Goal: Information Seeking & Learning: Learn about a topic

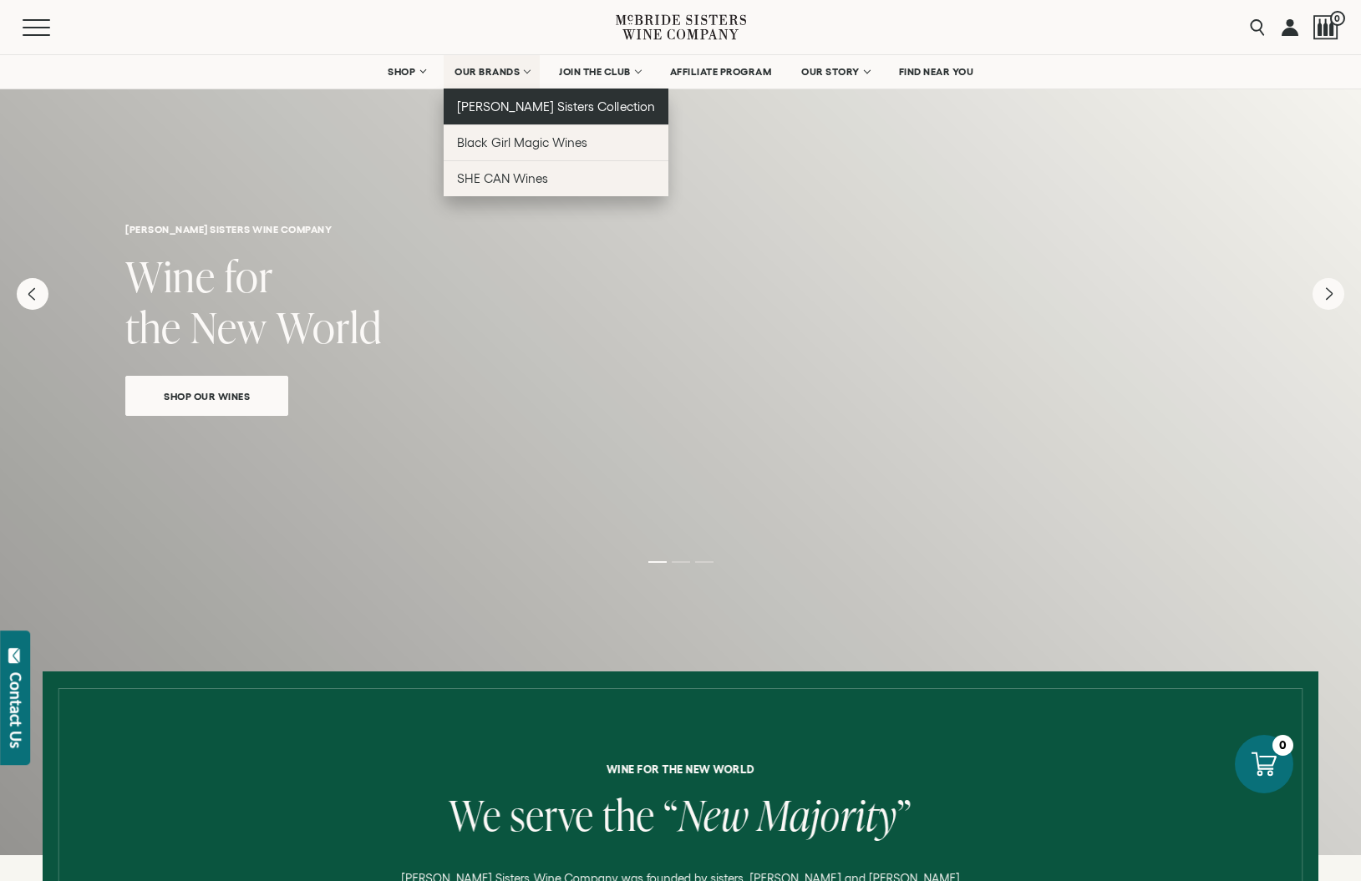
click at [501, 107] on span "[PERSON_NAME] Sisters Collection" at bounding box center [556, 106] width 198 height 14
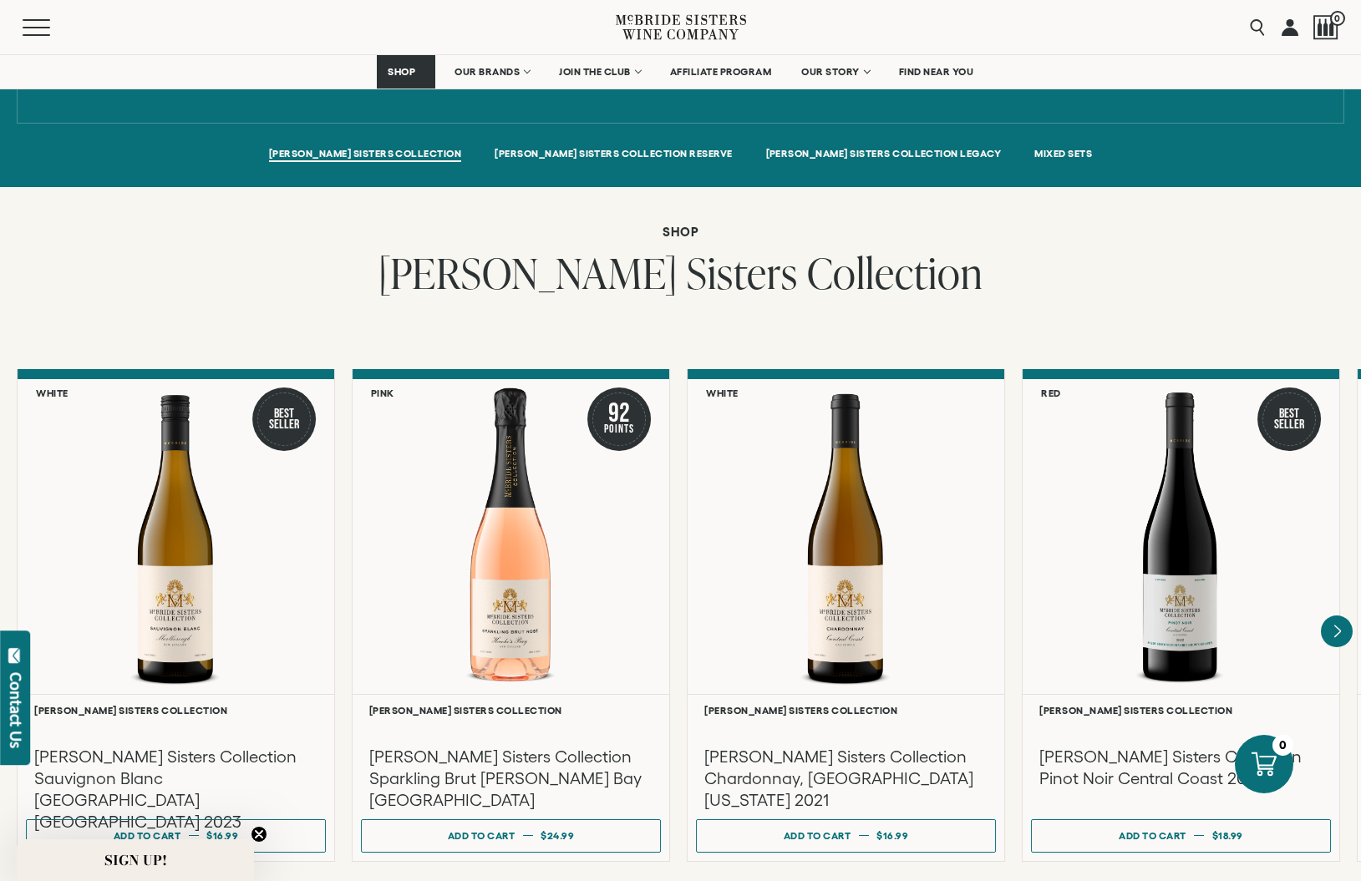
scroll to position [1285, 0]
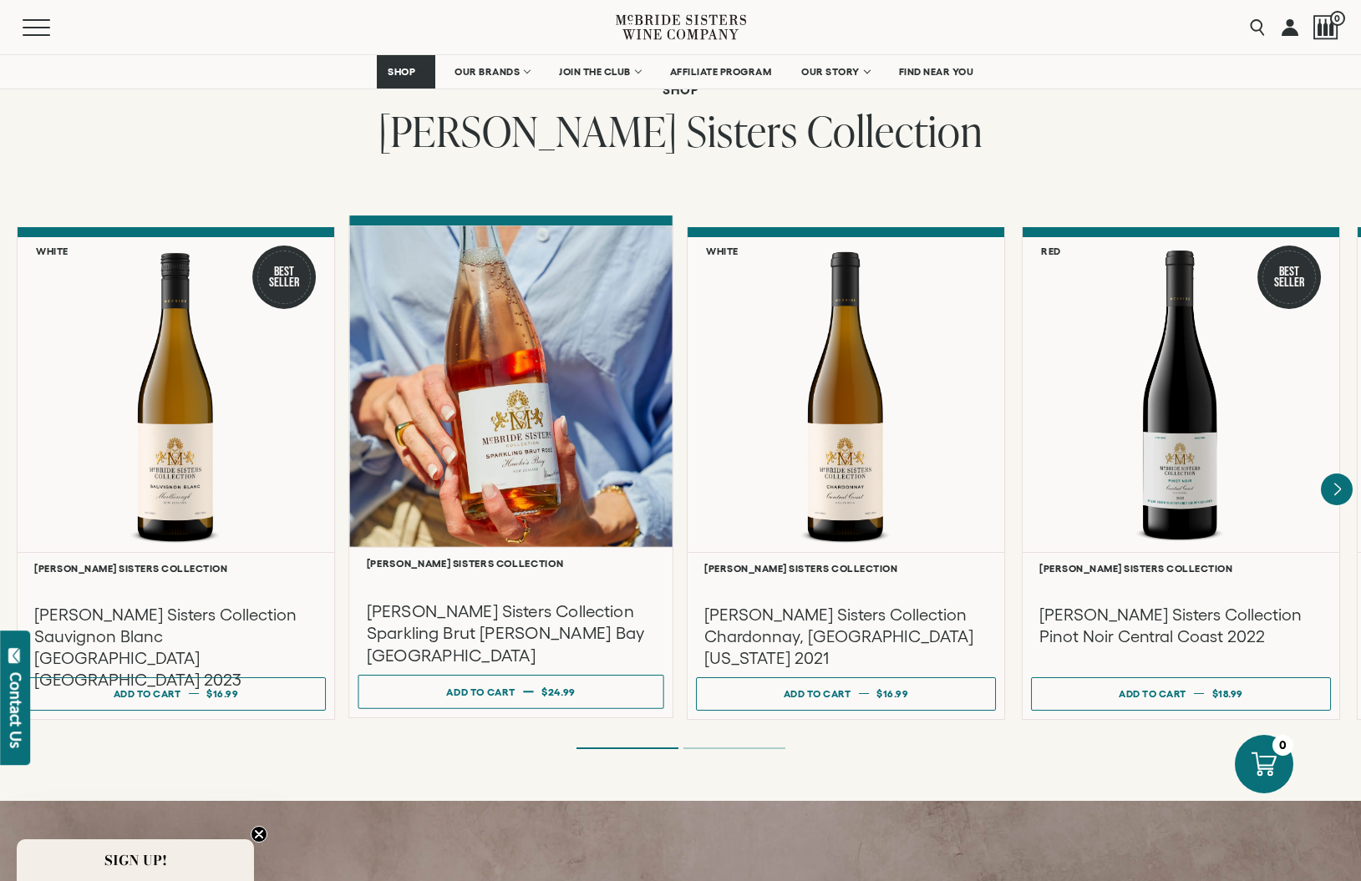
click at [505, 618] on h3 "[PERSON_NAME] Sisters Collection Sparkling Brut [PERSON_NAME] Bay [GEOGRAPHIC_D…" at bounding box center [511, 633] width 289 height 67
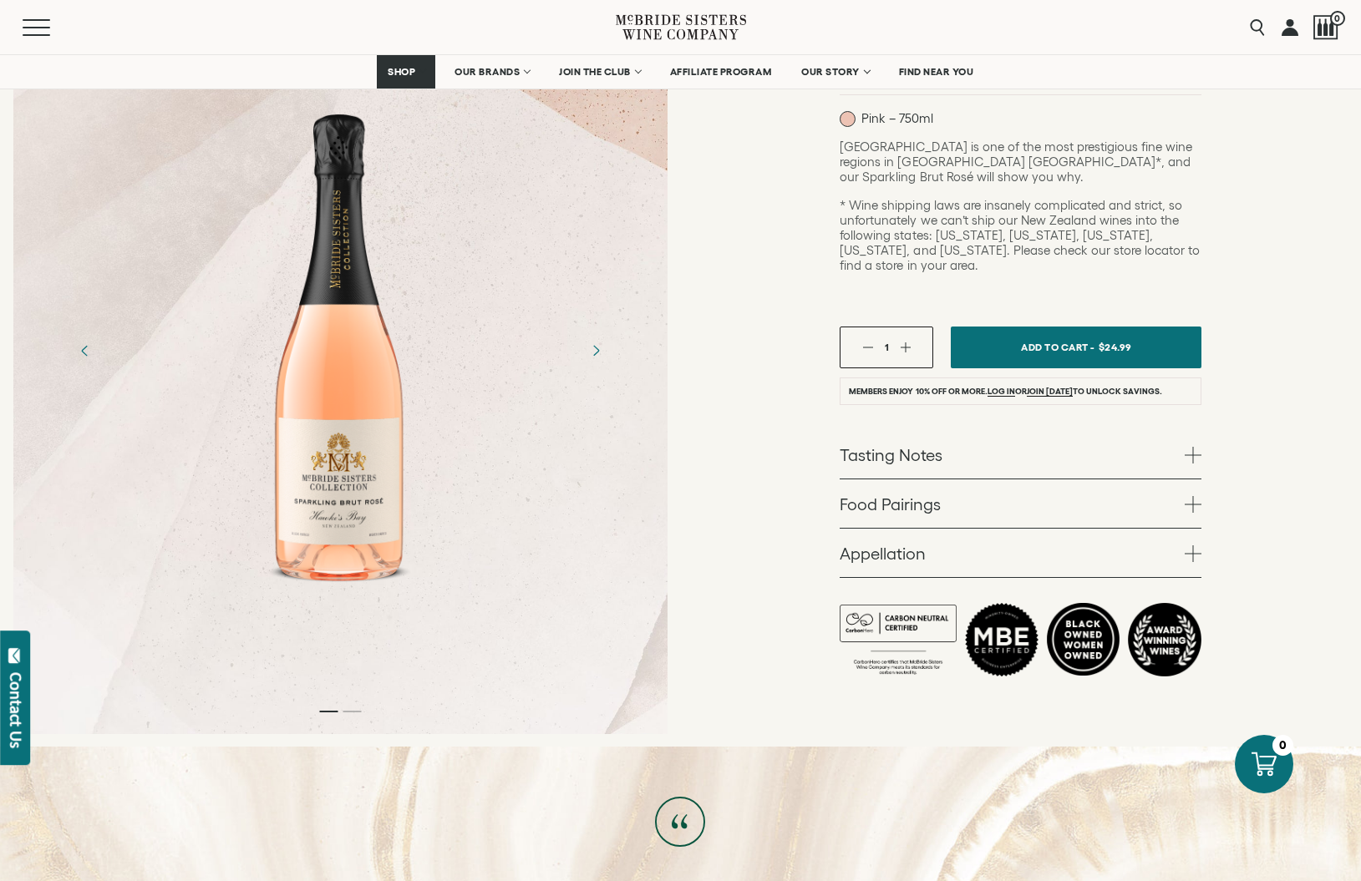
scroll to position [397, 0]
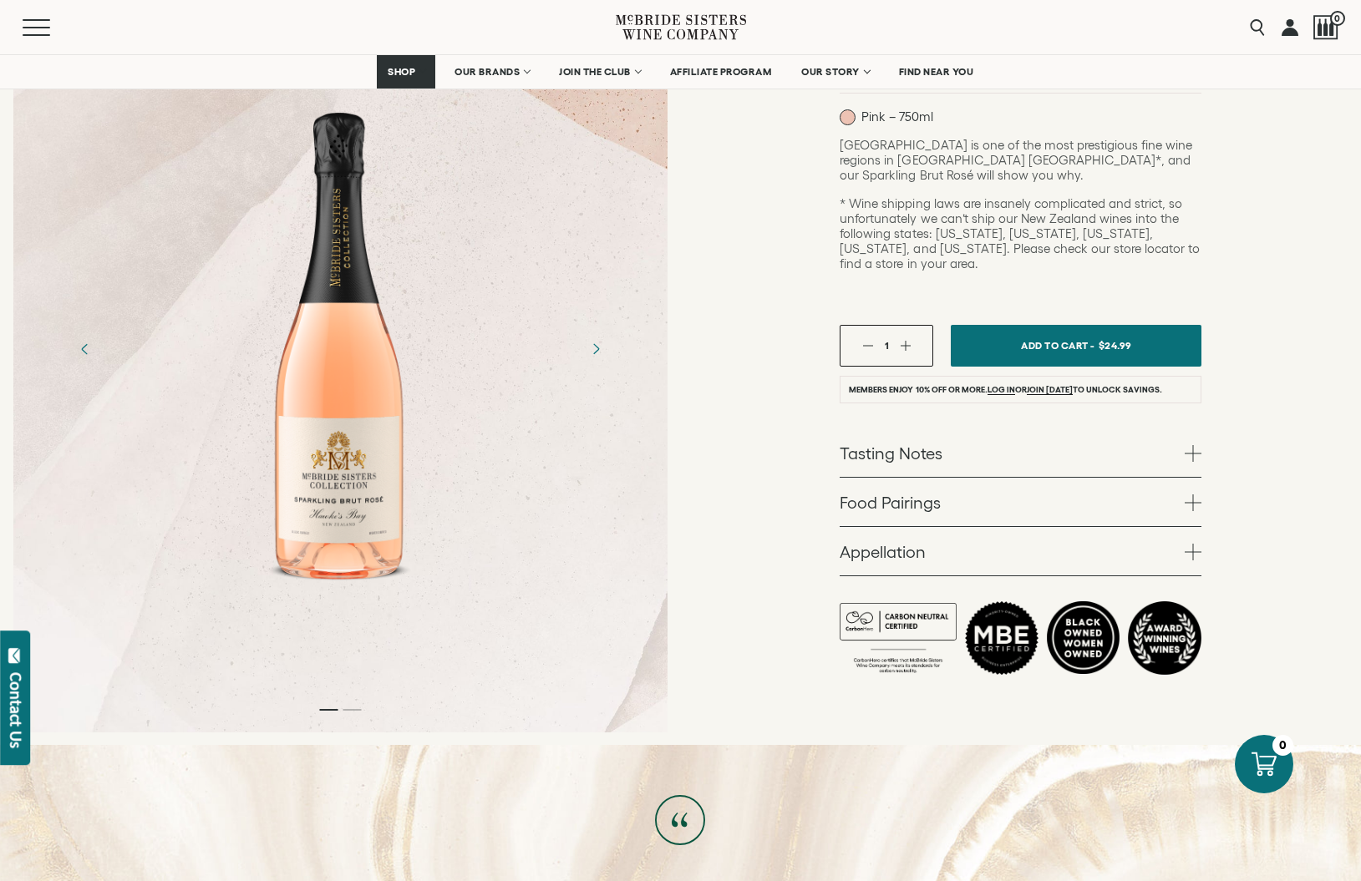
click at [1187, 445] on span at bounding box center [1192, 453] width 17 height 17
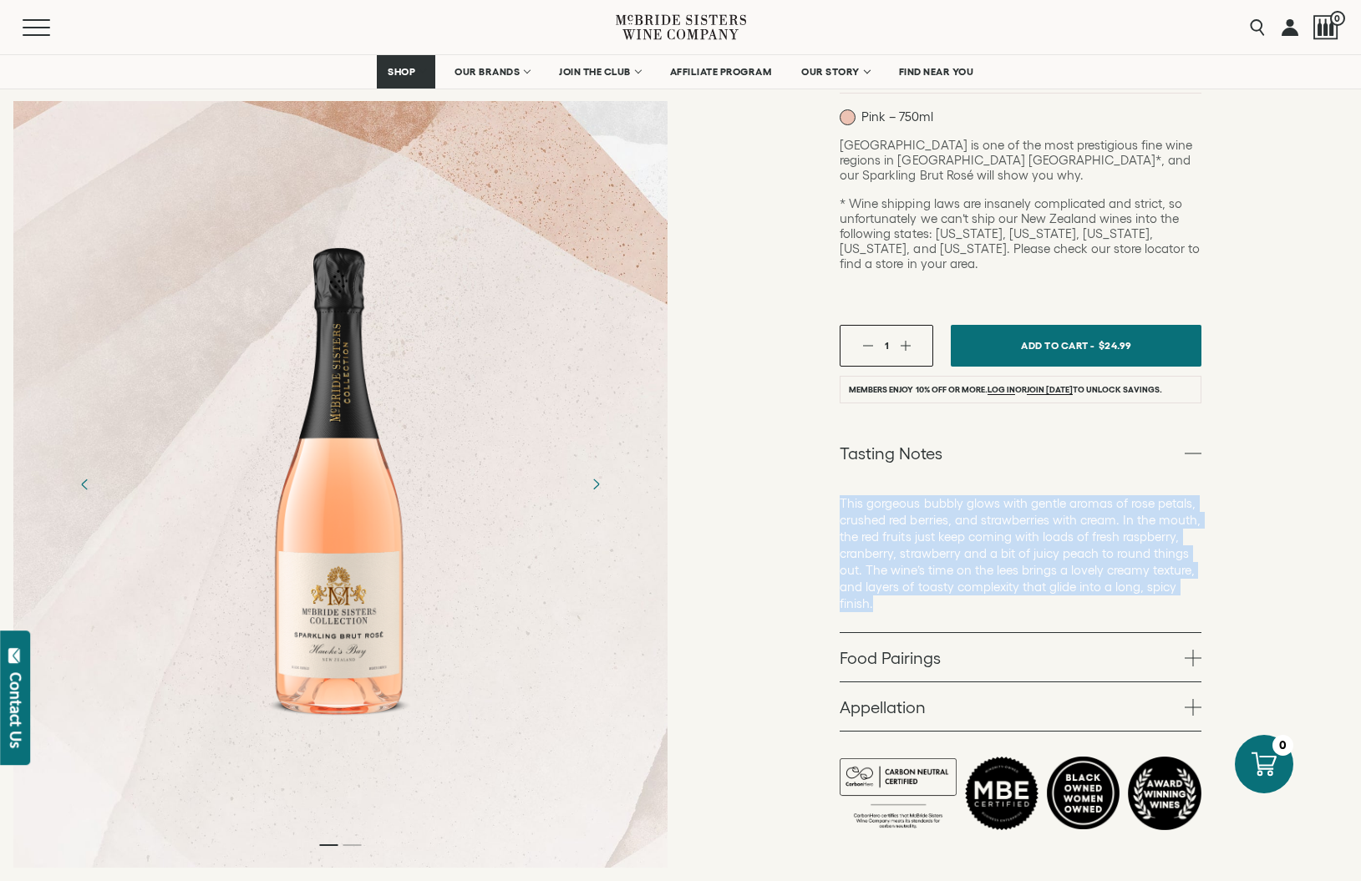
drag, startPoint x: 868, startPoint y: 510, endPoint x: 835, endPoint y: 434, distance: 83.5
click at [835, 434] on div "McBride Sisters Collection McBride Sisters Collection Sparkling Brut Rose Hawke…" at bounding box center [1021, 320] width 681 height 1161
copy p "This gorgeous bubbly glows with gentle aromas of rose petals, crushed red berri…"
click at [1197, 650] on span at bounding box center [1192, 658] width 17 height 17
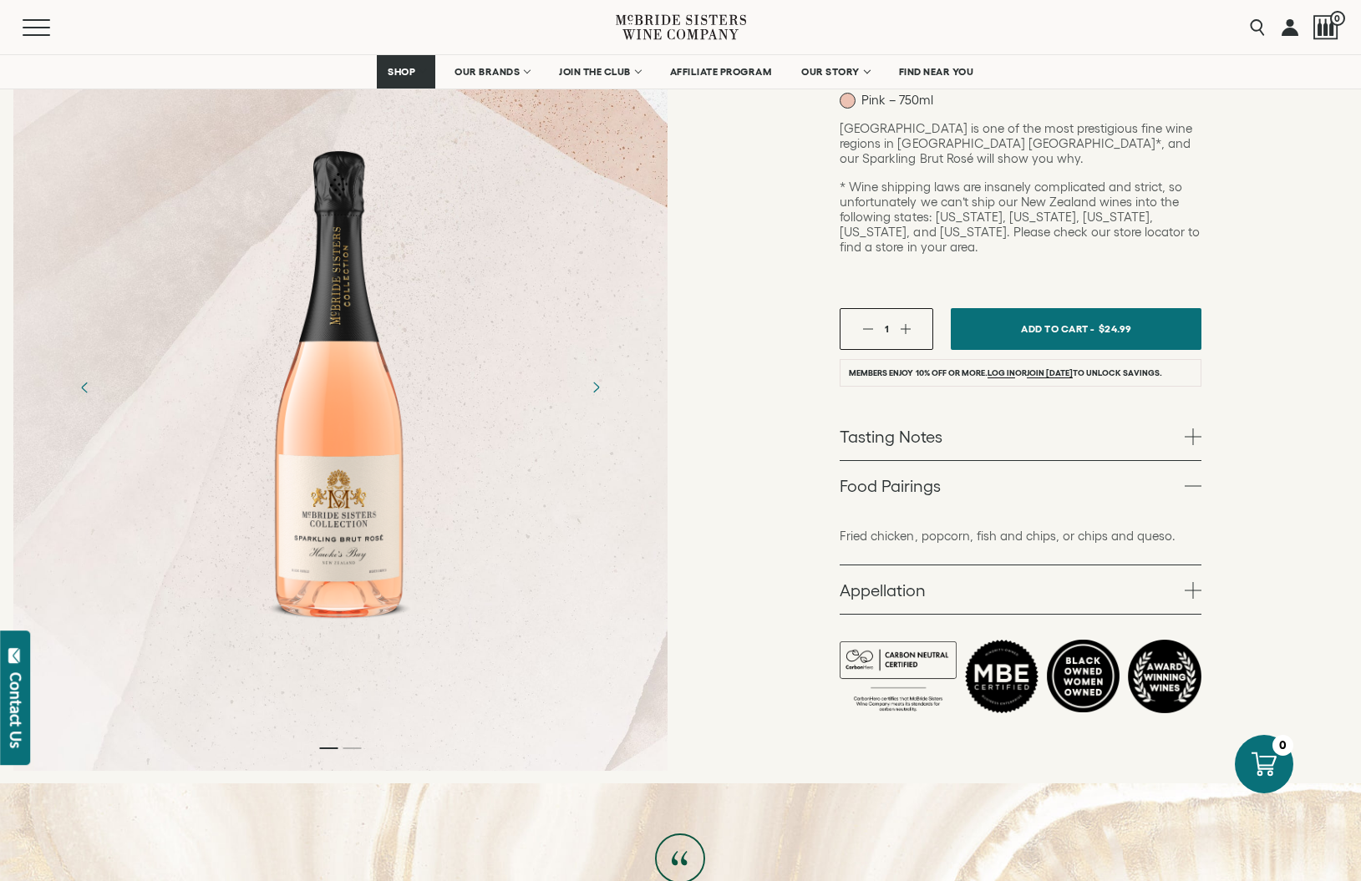
scroll to position [529, 0]
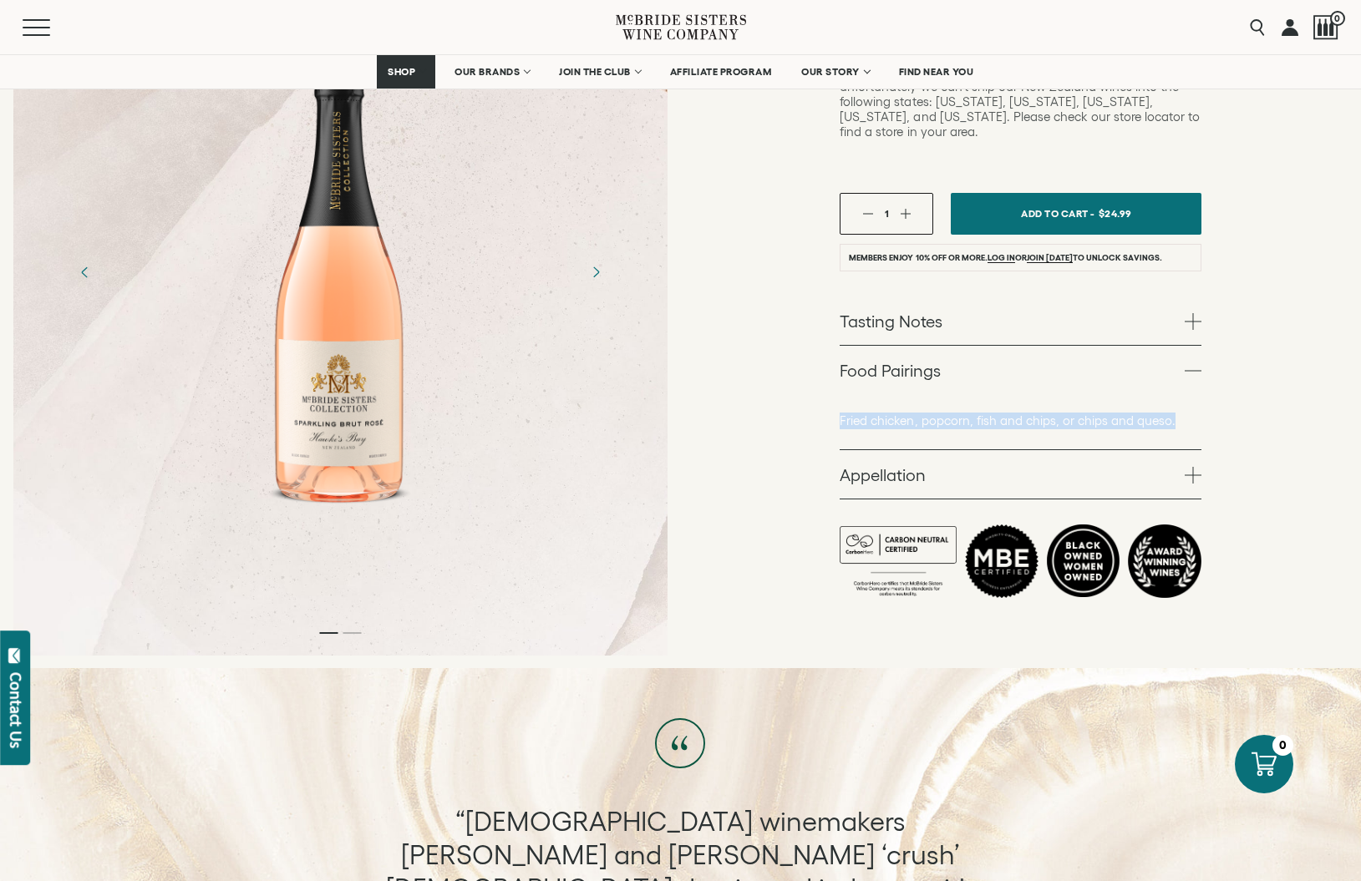
drag, startPoint x: 1171, startPoint y: 349, endPoint x: 1169, endPoint y: 434, distance: 85.2
click at [839, 413] on p "Fried chicken, popcorn, fish and chips, or chips and queso." at bounding box center [1020, 421] width 362 height 17
copy p "Fried chicken, popcorn, fish and chips, or chips and queso."
drag, startPoint x: 1194, startPoint y: 297, endPoint x: 1148, endPoint y: 312, distance: 48.3
click at [1194, 363] on span at bounding box center [1192, 371] width 17 height 17
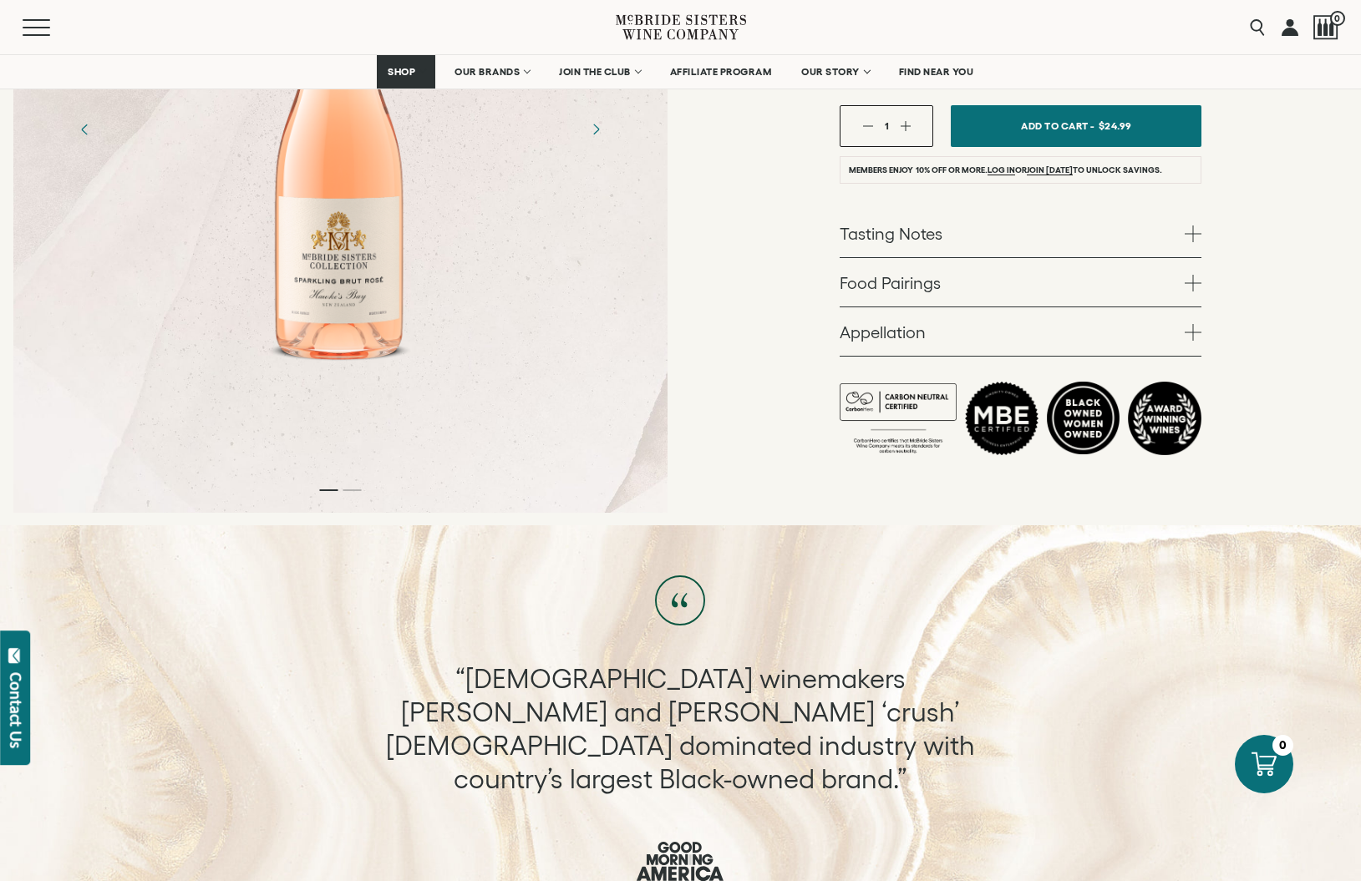
scroll to position [617, 0]
click at [1194, 323] on span at bounding box center [1192, 331] width 17 height 17
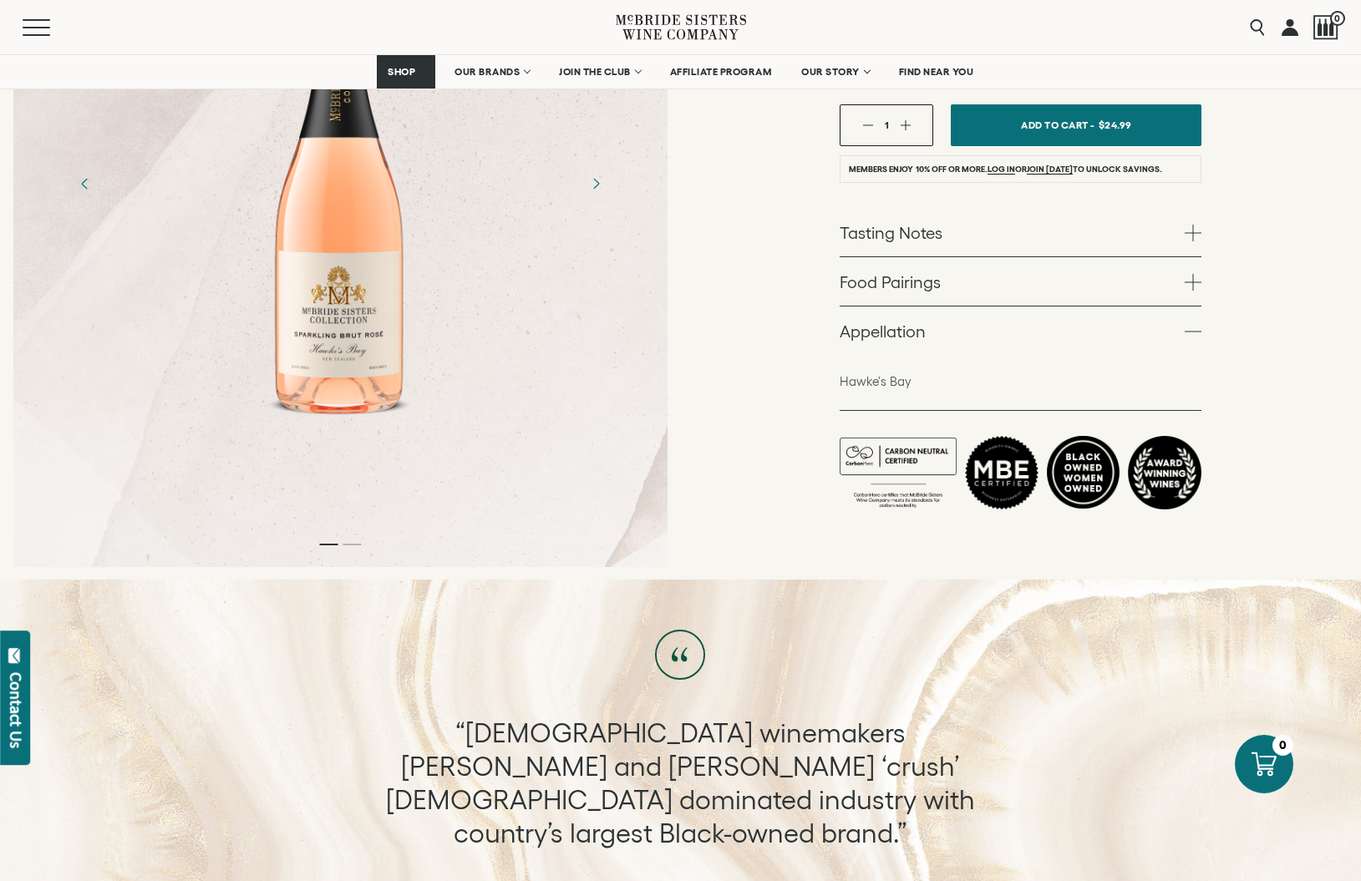
click at [1195, 307] on link "Appellation" at bounding box center [1020, 331] width 362 height 48
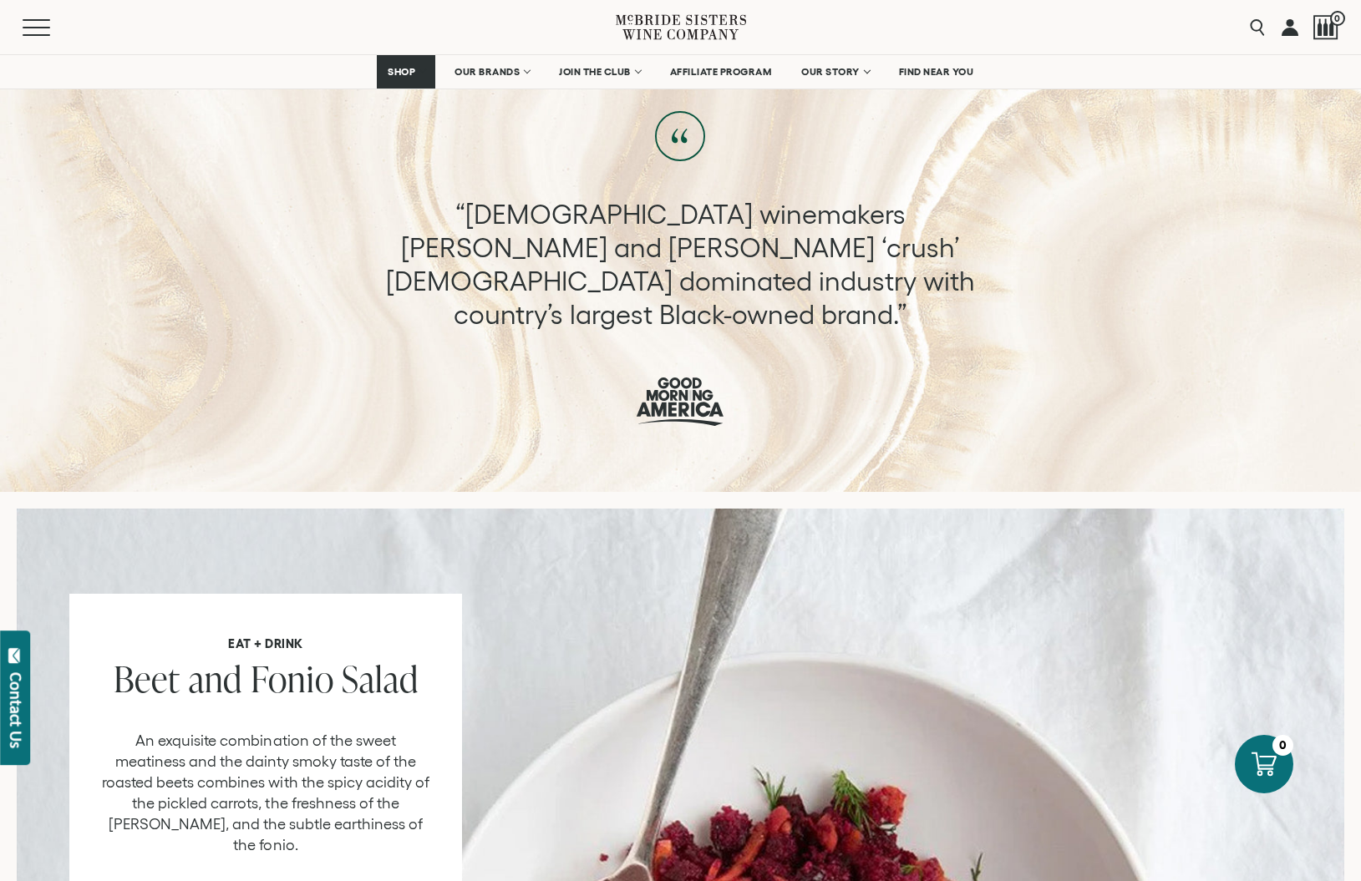
scroll to position [1080, 0]
